Goal: Task Accomplishment & Management: Manage account settings

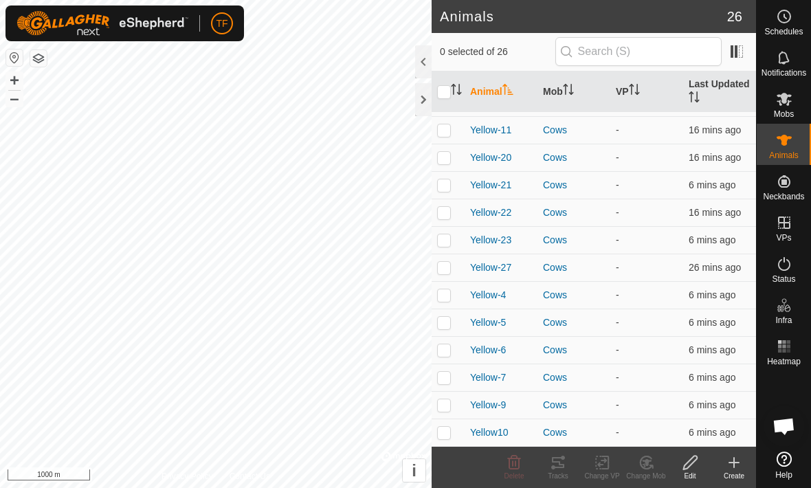
scroll to position [383, 0]
click at [499, 300] on span "Yellow-4" at bounding box center [488, 295] width 36 height 14
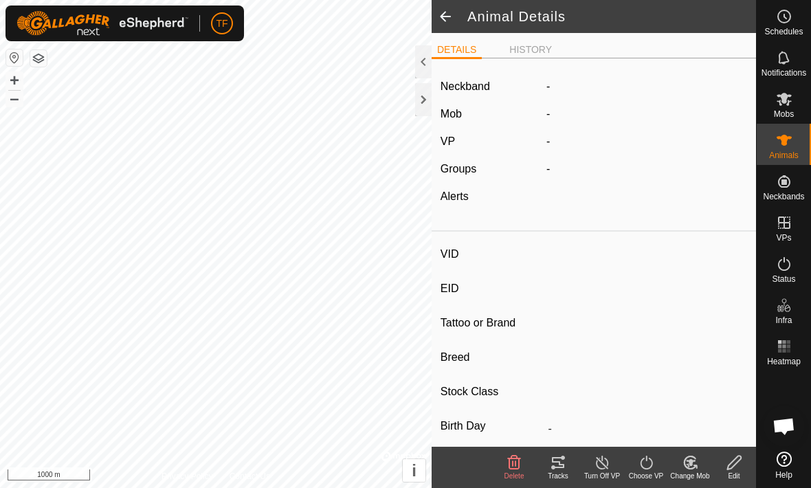
type input "Yellow-4"
type input "-"
type input "Cow"
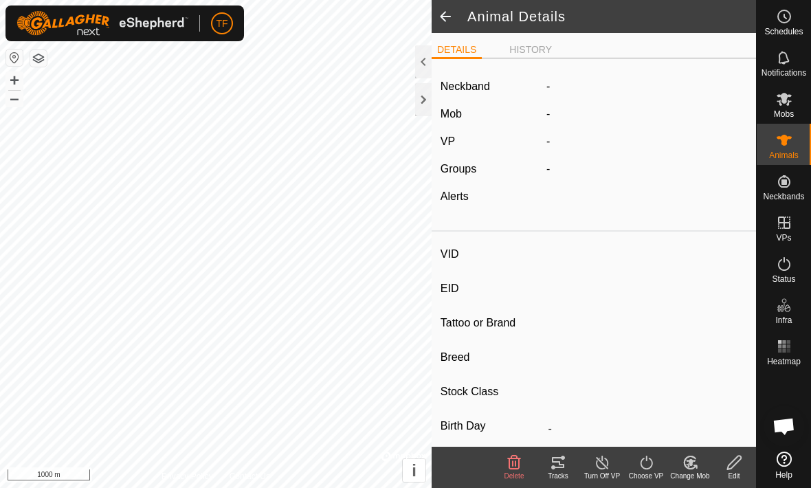
type input "05/2021"
type input "4 years 5 months"
type input "0 kg"
type input "-"
